Goal: Navigation & Orientation: Understand site structure

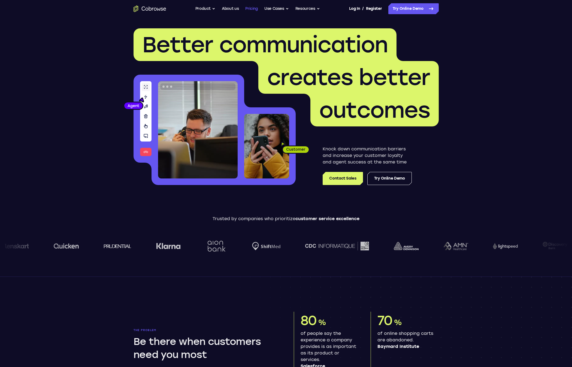
click at [255, 9] on link "Pricing" at bounding box center [251, 8] width 13 height 11
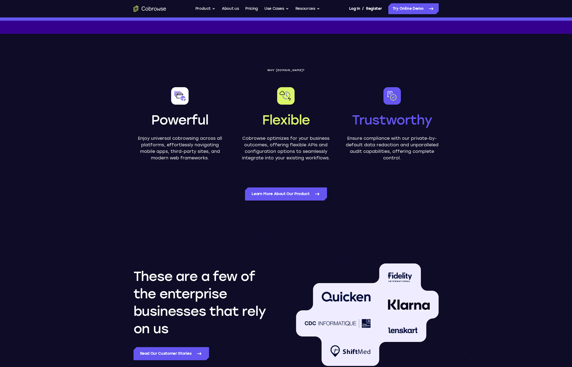
scroll to position [812, 0]
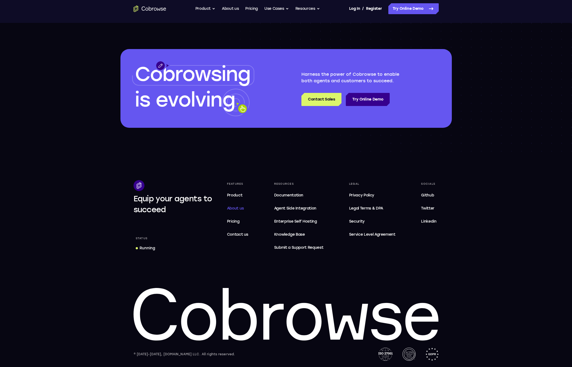
click at [234, 210] on span "About us" at bounding box center [235, 208] width 17 height 5
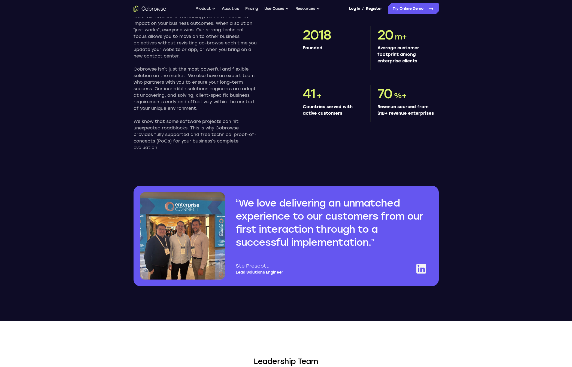
scroll to position [579, 0]
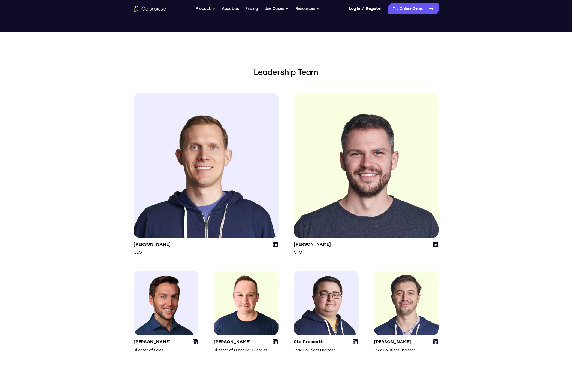
click at [277, 248] on icon at bounding box center [275, 244] width 7 height 7
